Goal: Task Accomplishment & Management: Use online tool/utility

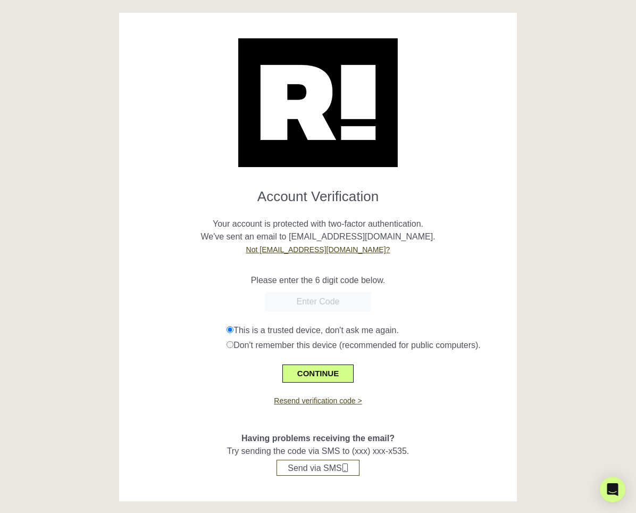
click at [347, 304] on input "text" at bounding box center [318, 301] width 106 height 19
click at [367, 314] on form "Account Verification Your account is protected with two-factor authentication. …" at bounding box center [317, 281] width 381 height 203
click at [367, 310] on input "text" at bounding box center [318, 301] width 106 height 19
paste input "739638"
type input "739638"
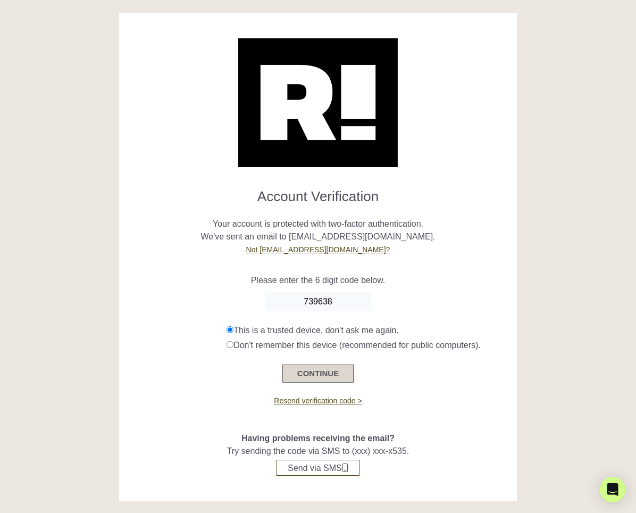
click at [325, 369] on button "CONTINUE" at bounding box center [317, 373] width 71 height 18
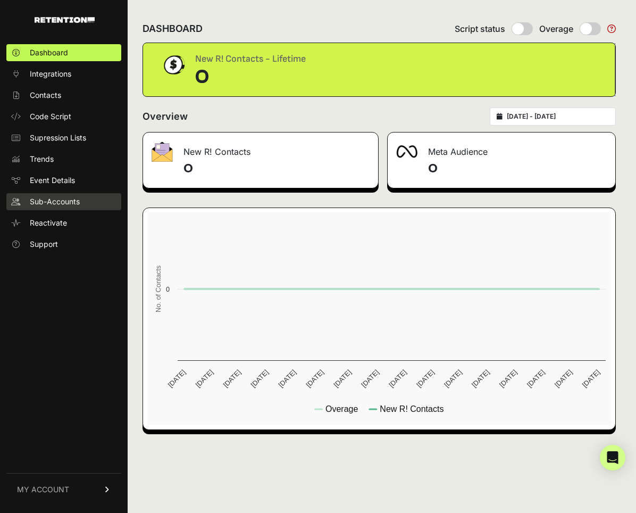
click at [72, 200] on span "Sub-Accounts" at bounding box center [55, 201] width 50 height 11
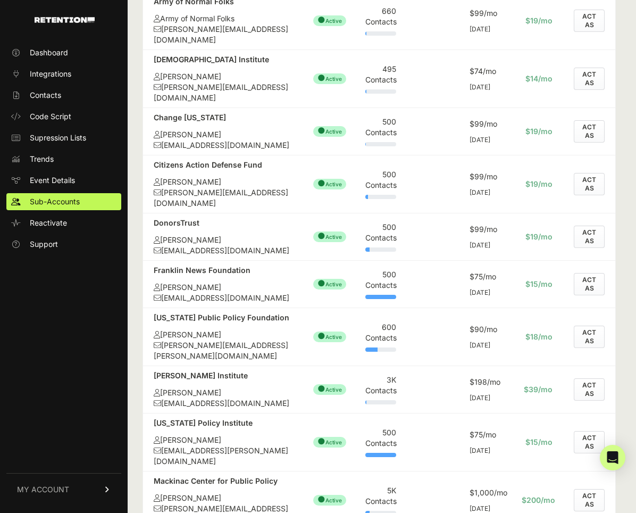
scroll to position [327, 0]
click at [583, 272] on button "ACT AS" at bounding box center [589, 283] width 31 height 22
